Goal: Go to known website: Go to known website

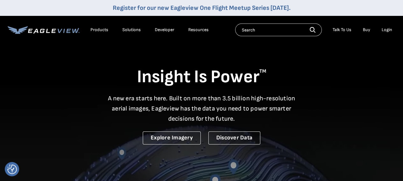
click at [385, 30] on div "Login" at bounding box center [386, 30] width 11 height 6
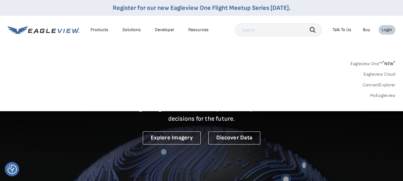
click at [389, 30] on div "Login" at bounding box center [386, 30] width 11 height 6
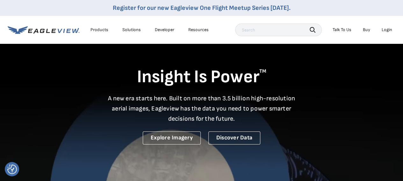
click at [386, 29] on div "Login" at bounding box center [386, 30] width 11 height 6
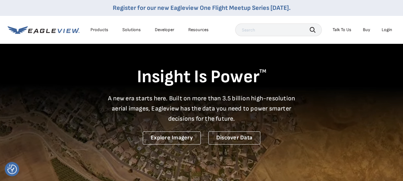
click at [386, 29] on div "Login" at bounding box center [386, 30] width 11 height 6
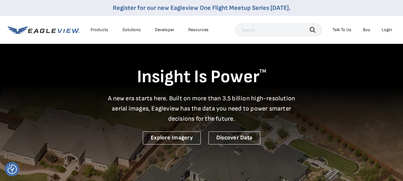
click at [387, 29] on div "Login" at bounding box center [386, 30] width 11 height 6
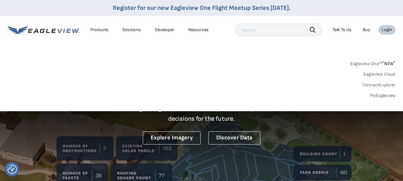
click at [377, 95] on link "MyEagleview" at bounding box center [382, 96] width 25 height 6
